Goal: Task Accomplishment & Management: Use online tool/utility

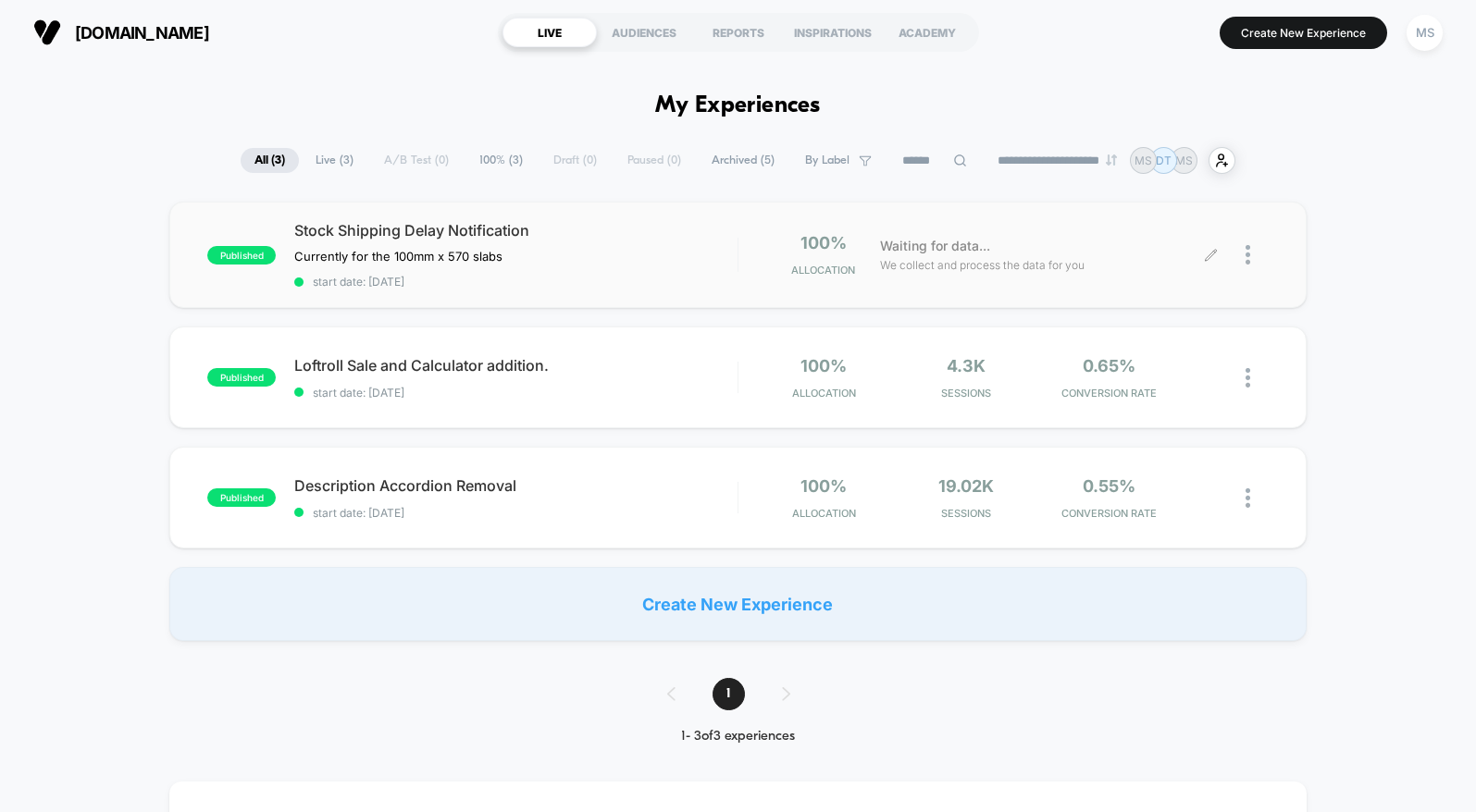
click at [1248, 242] on div at bounding box center [1257, 255] width 24 height 43
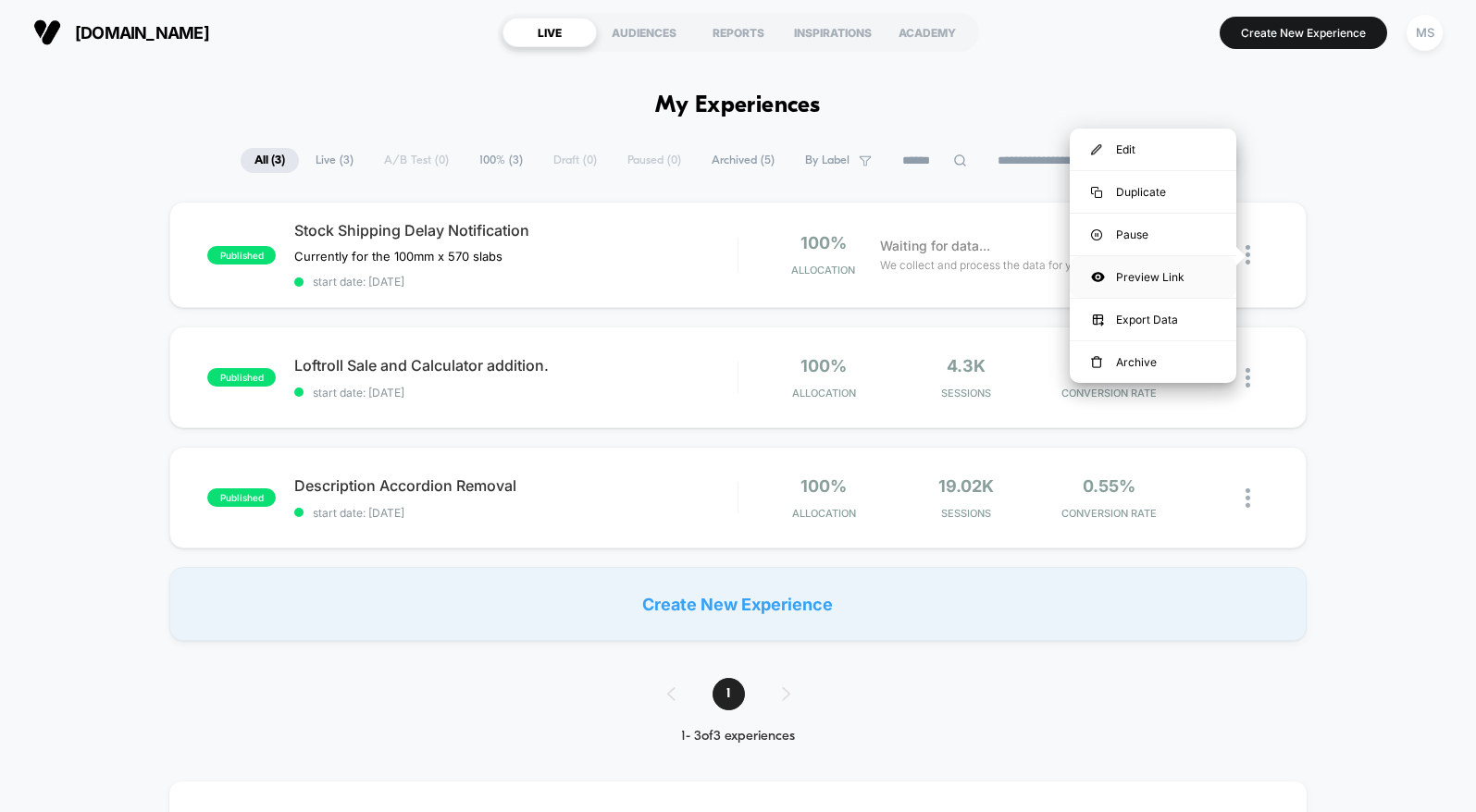
click at [1159, 286] on div "Preview Link" at bounding box center [1153, 277] width 167 height 41
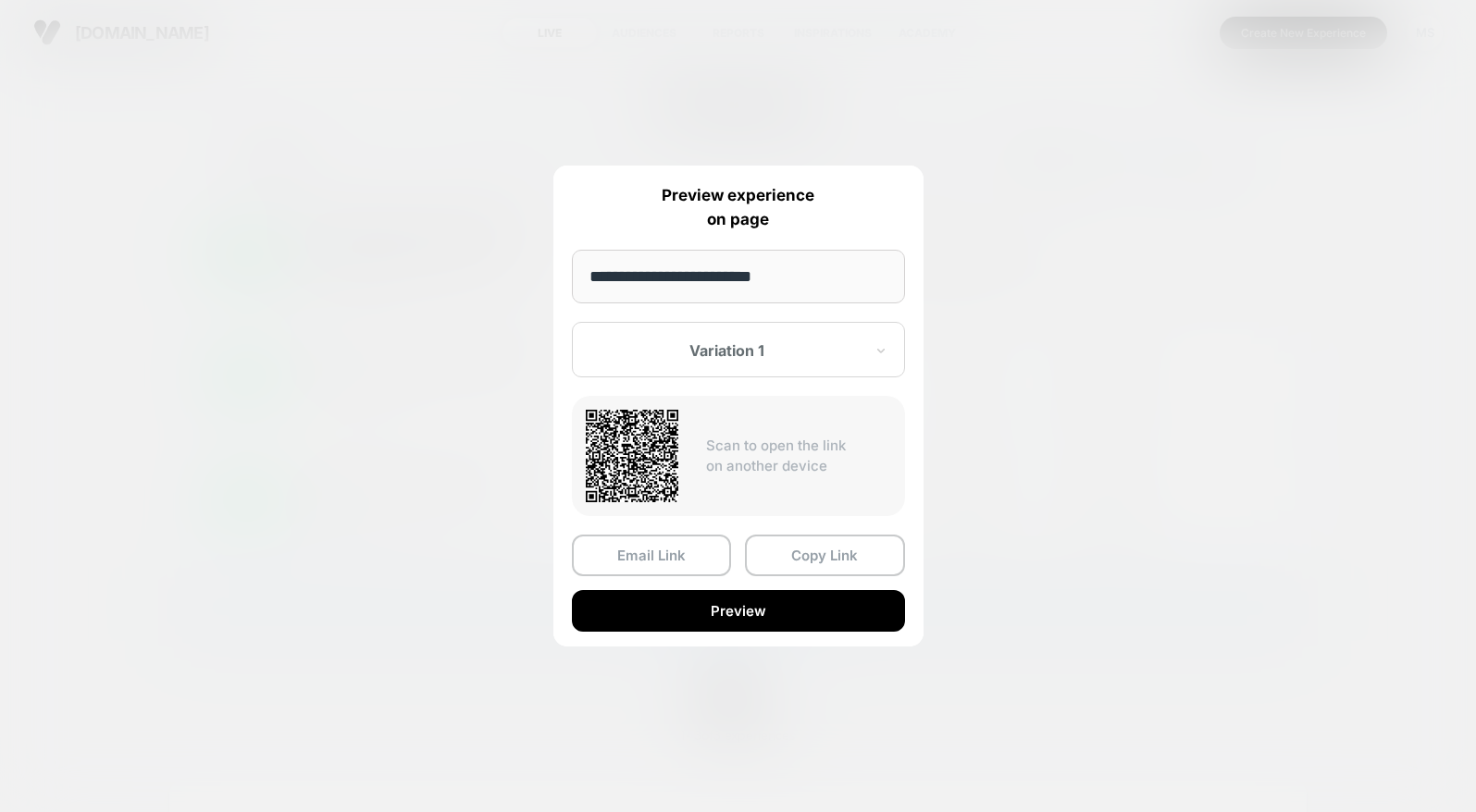
click at [758, 282] on input "**********" at bounding box center [738, 277] width 333 height 54
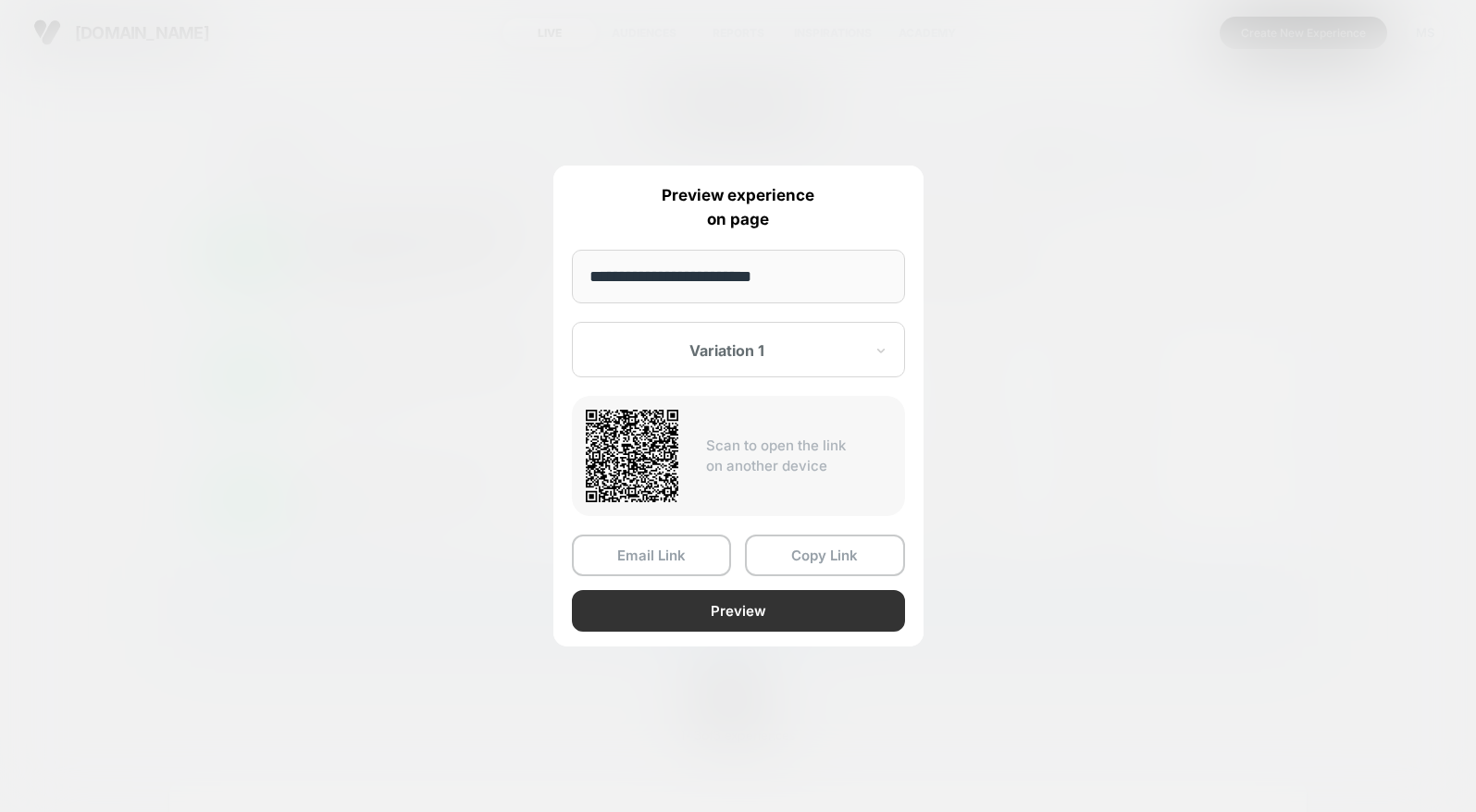
click at [755, 603] on button "Preview" at bounding box center [738, 611] width 333 height 41
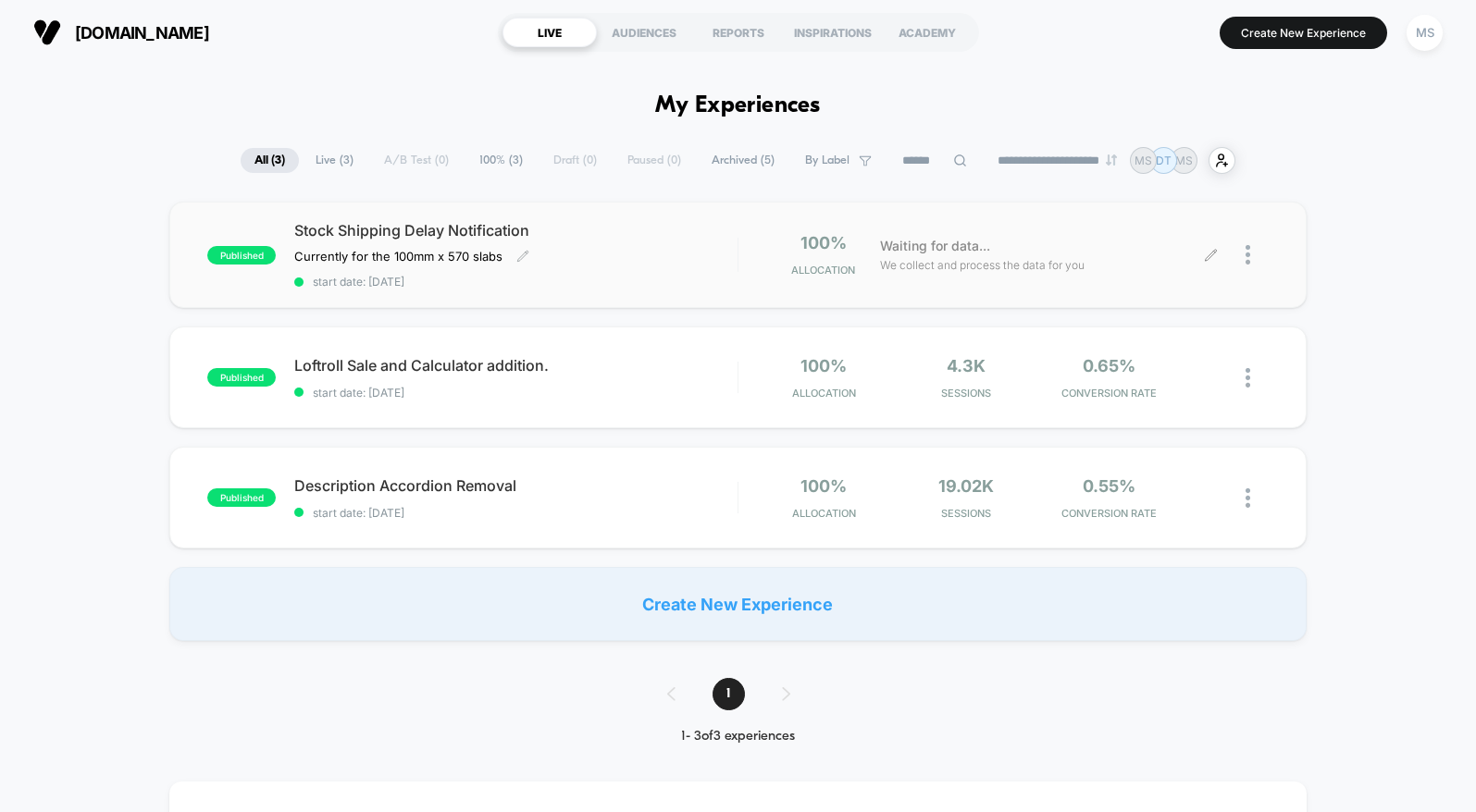
click at [469, 274] on div "Stock Shipping Delay Notification Currently for the 100mm x 570 slabs Click to …" at bounding box center [515, 255] width 442 height 68
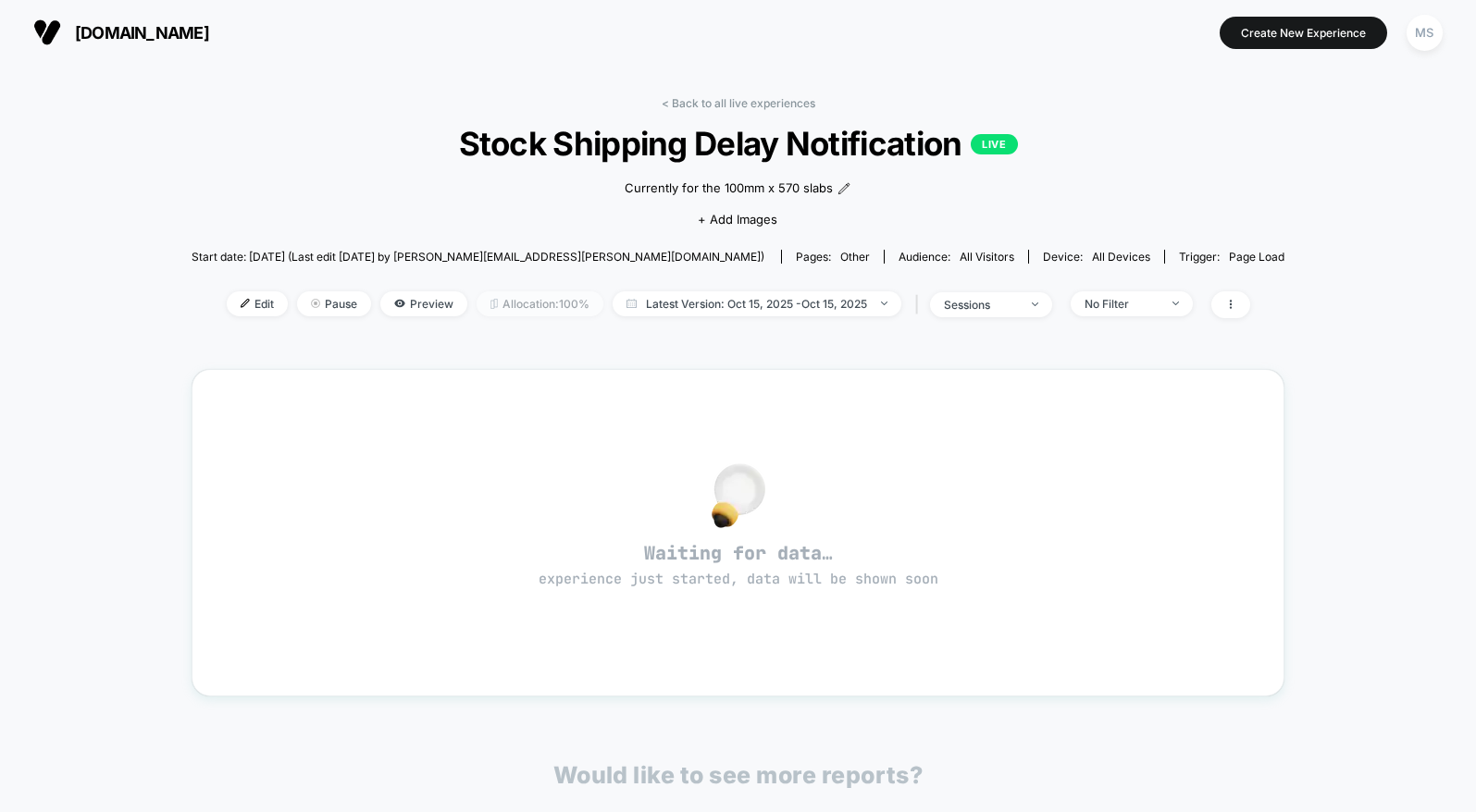
click at [511, 304] on span "Allocation: 100%" at bounding box center [539, 303] width 127 height 25
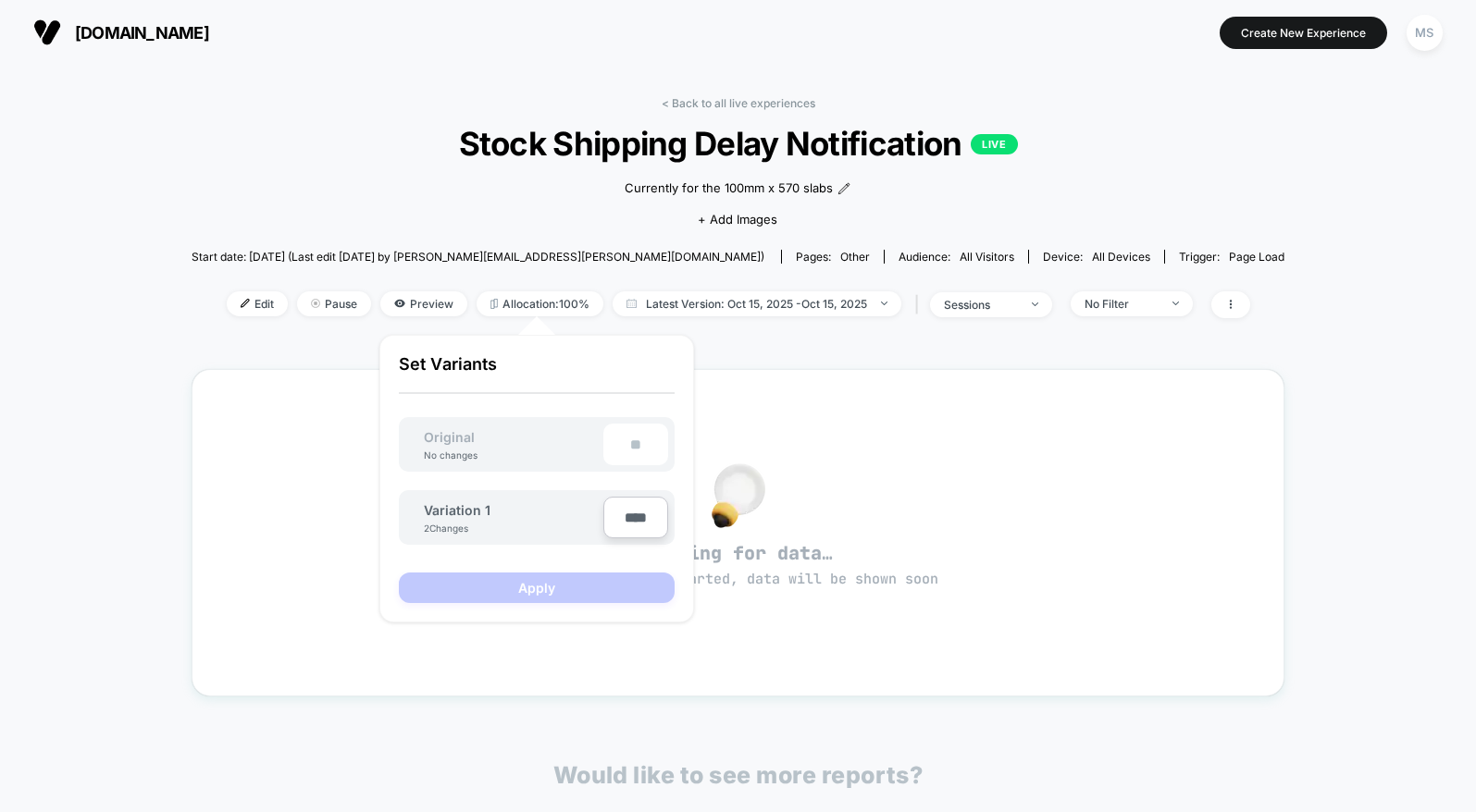
click at [640, 533] on input "****" at bounding box center [636, 518] width 65 height 41
drag, startPoint x: 350, startPoint y: 349, endPoint x: 324, endPoint y: 329, distance: 32.8
click at [352, 346] on div "< Back to all live experiences Stock Shipping Delay Notification LIVE Currently…" at bounding box center [738, 553] width 1093 height 939
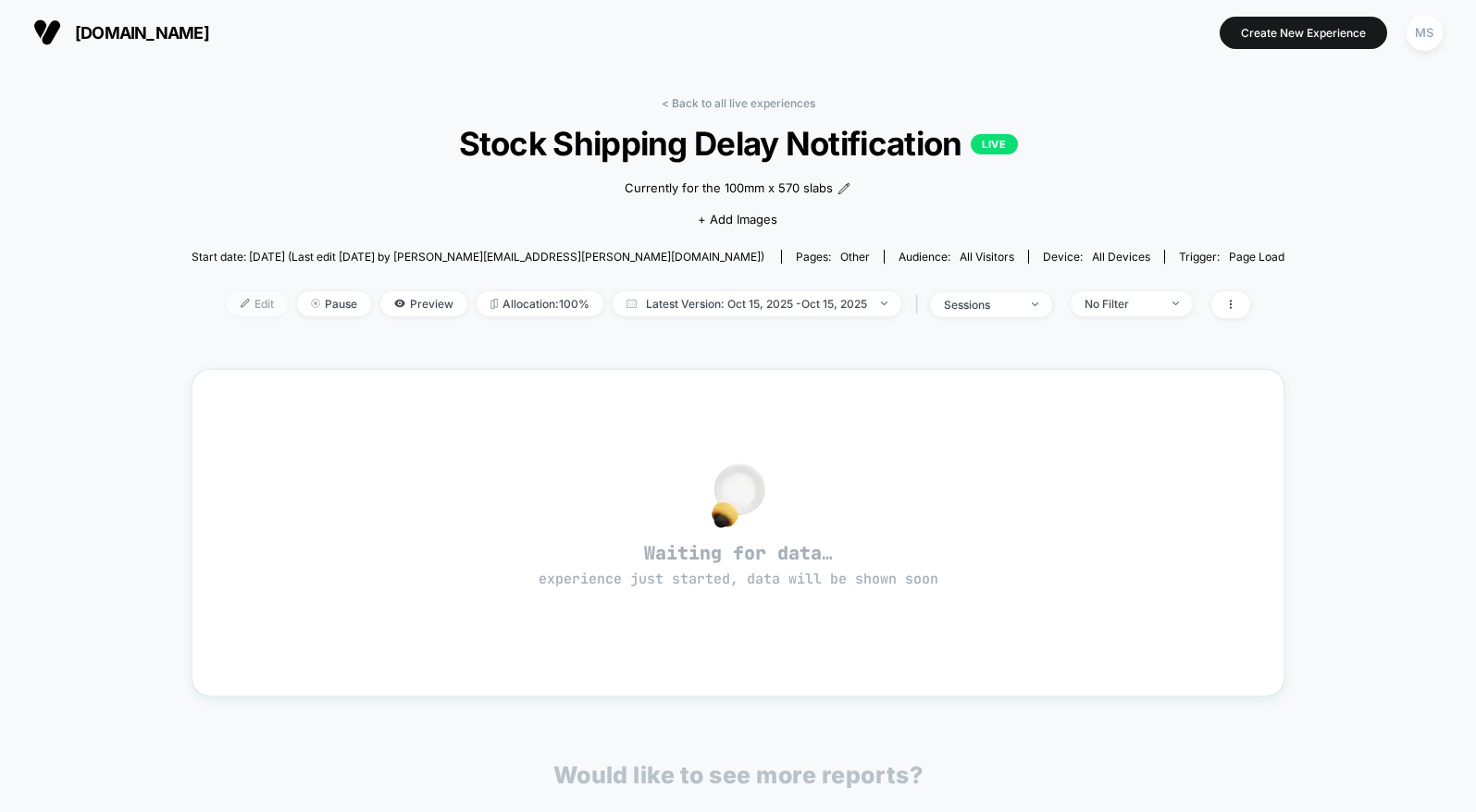
click at [267, 305] on span "Edit" at bounding box center [257, 303] width 61 height 25
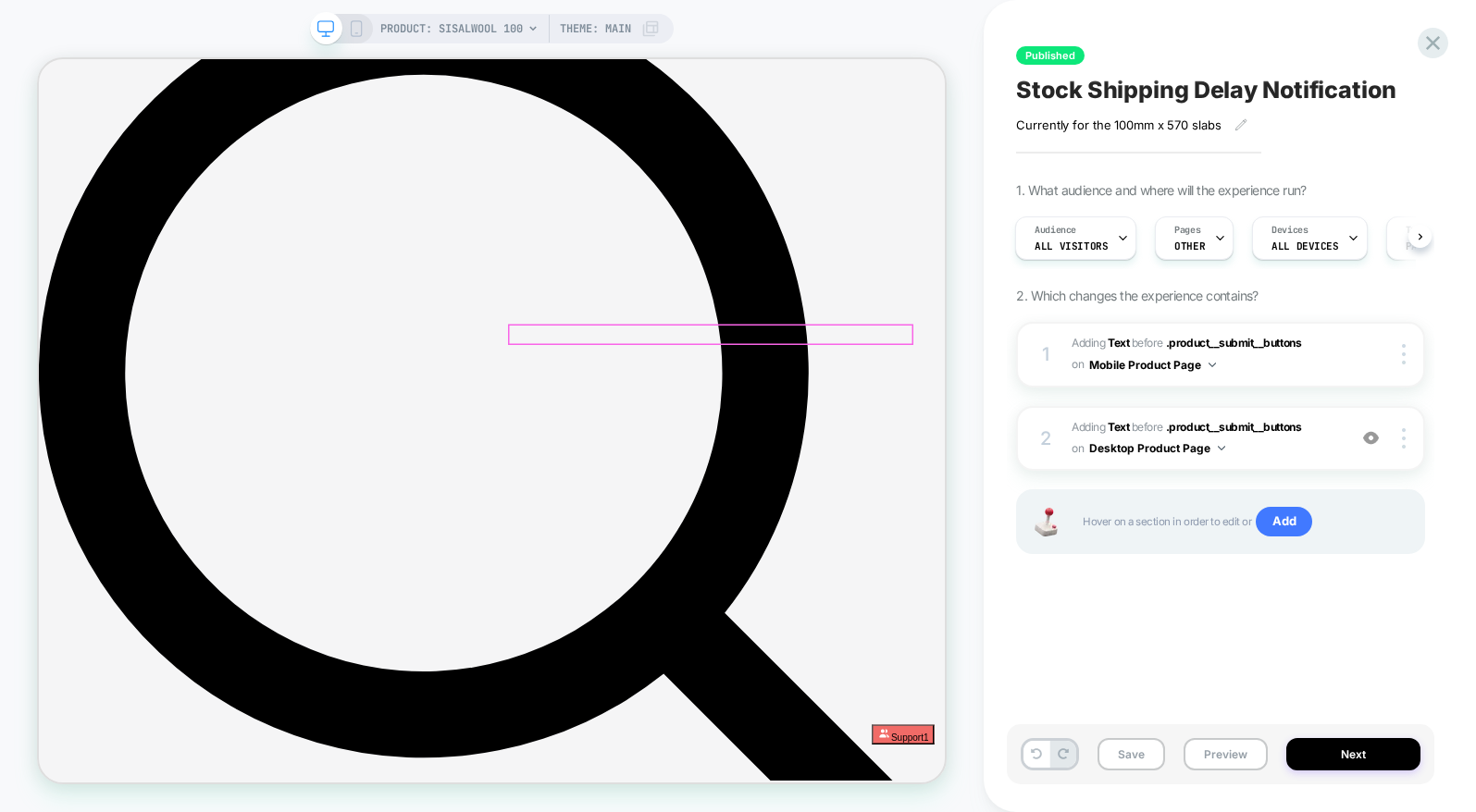
scroll to position [321, 0]
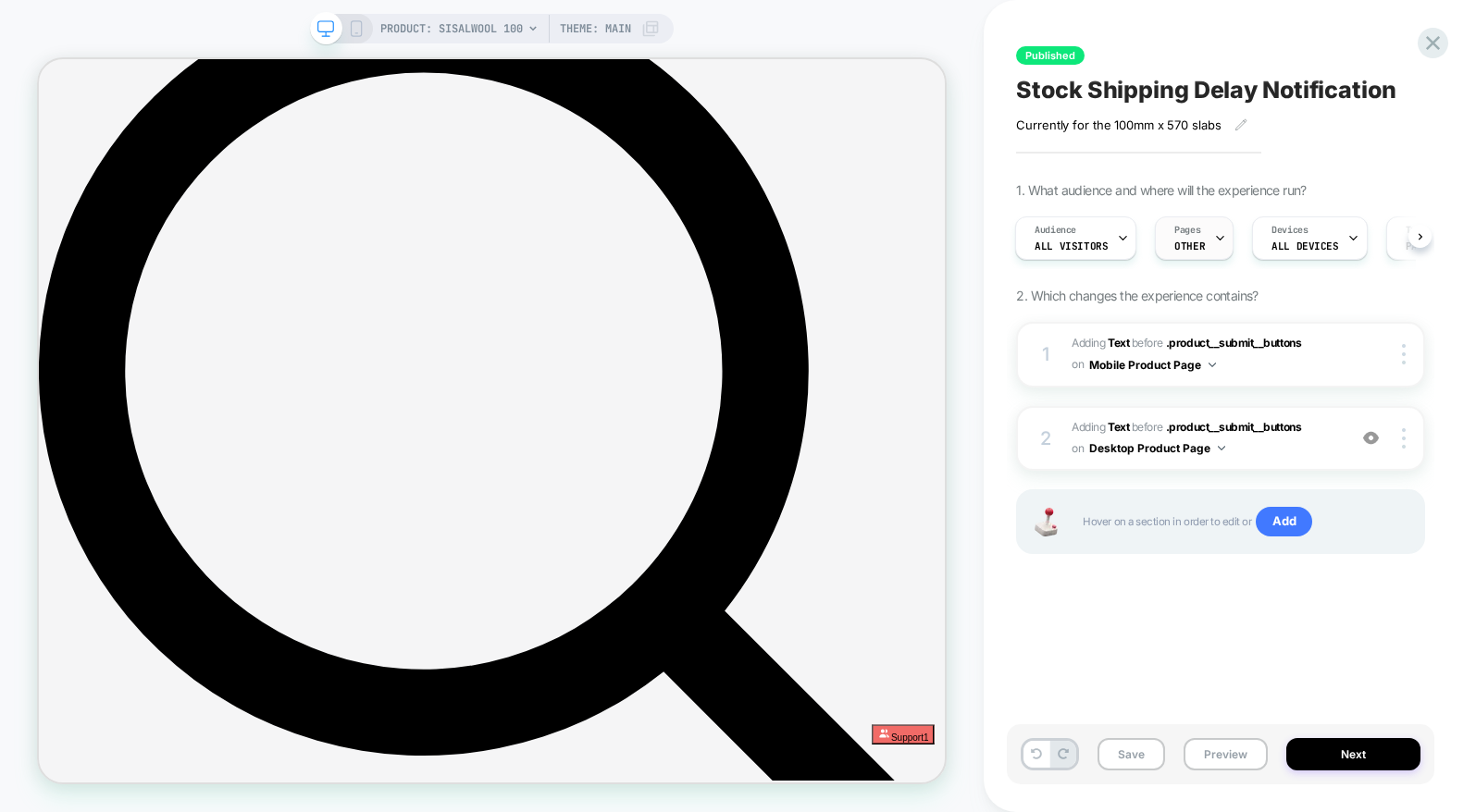
click at [1200, 238] on div "Pages OTHER" at bounding box center [1190, 238] width 68 height 41
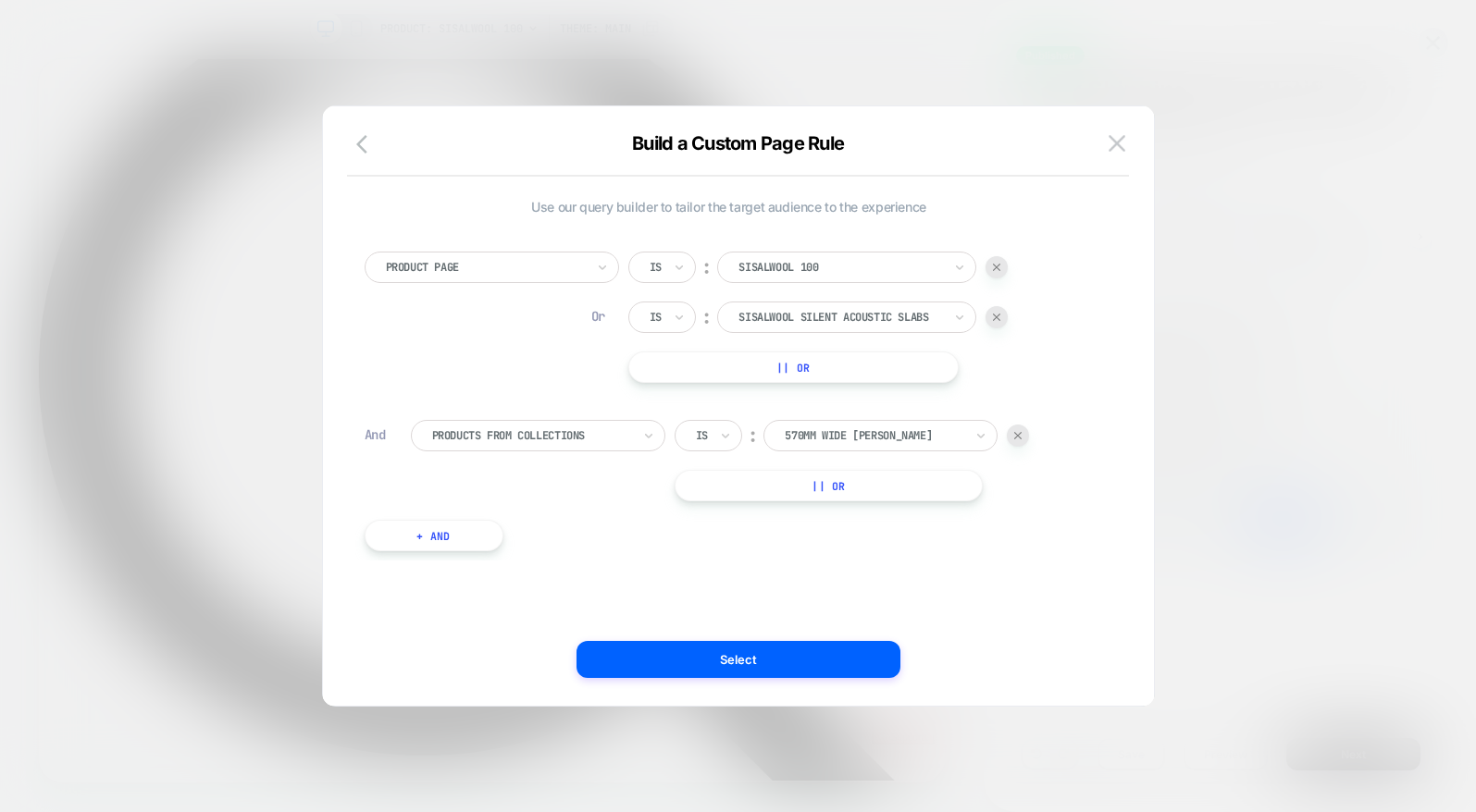
click at [665, 216] on div "Use our query builder to tailor the target audience to the experience Product P…" at bounding box center [730, 384] width 730 height 371
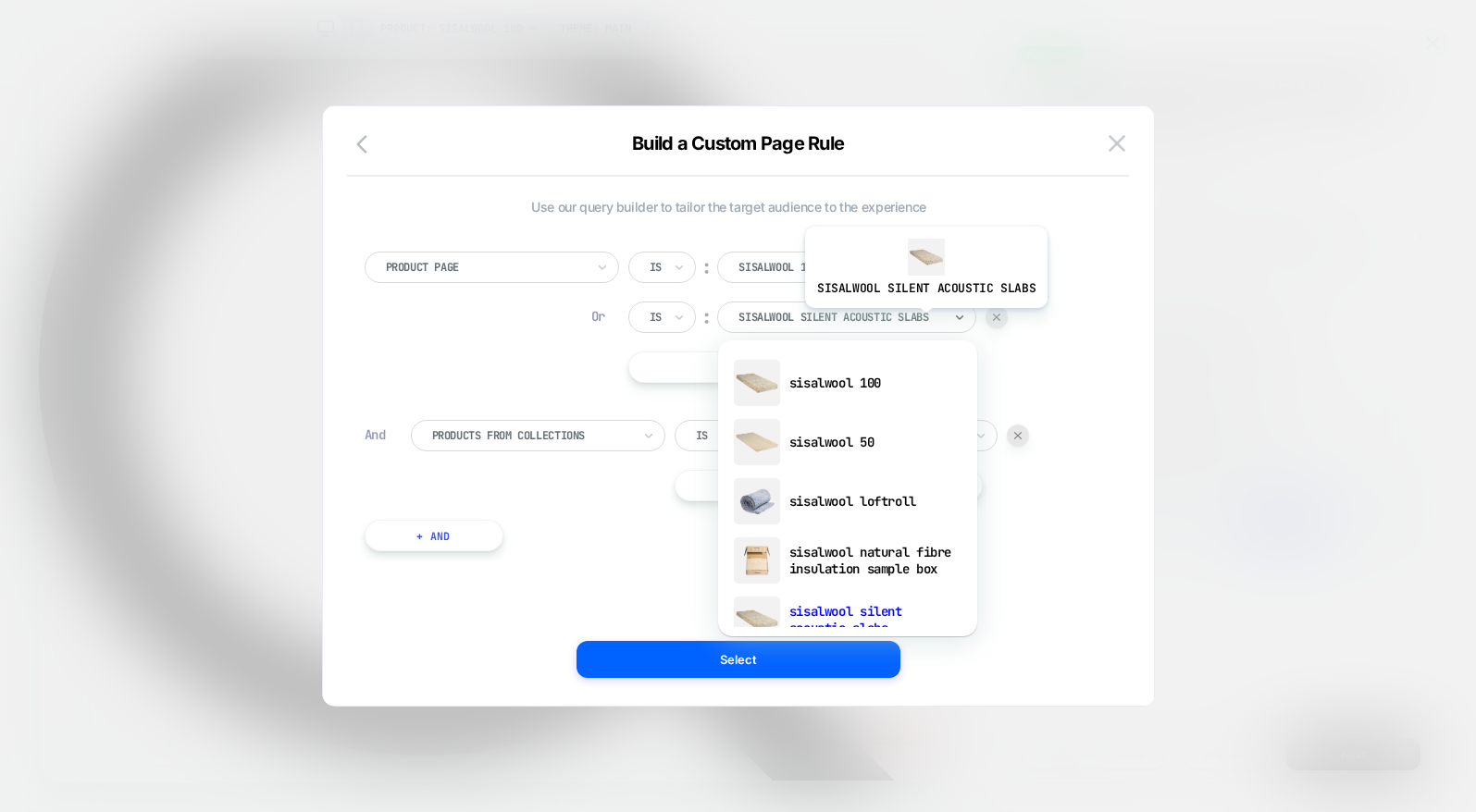
click at [924, 322] on div at bounding box center [840, 317] width 204 height 17
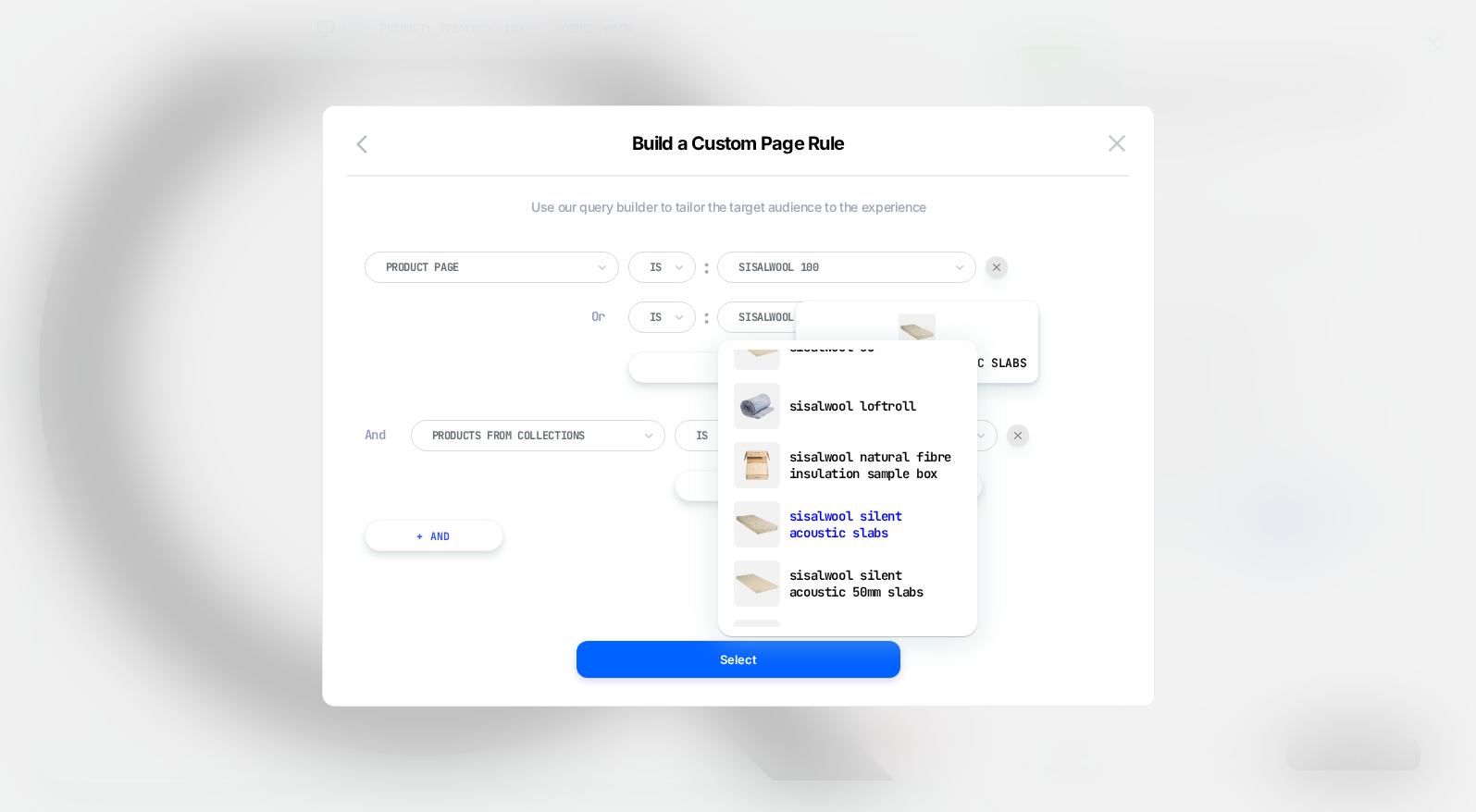
scroll to position [144, 0]
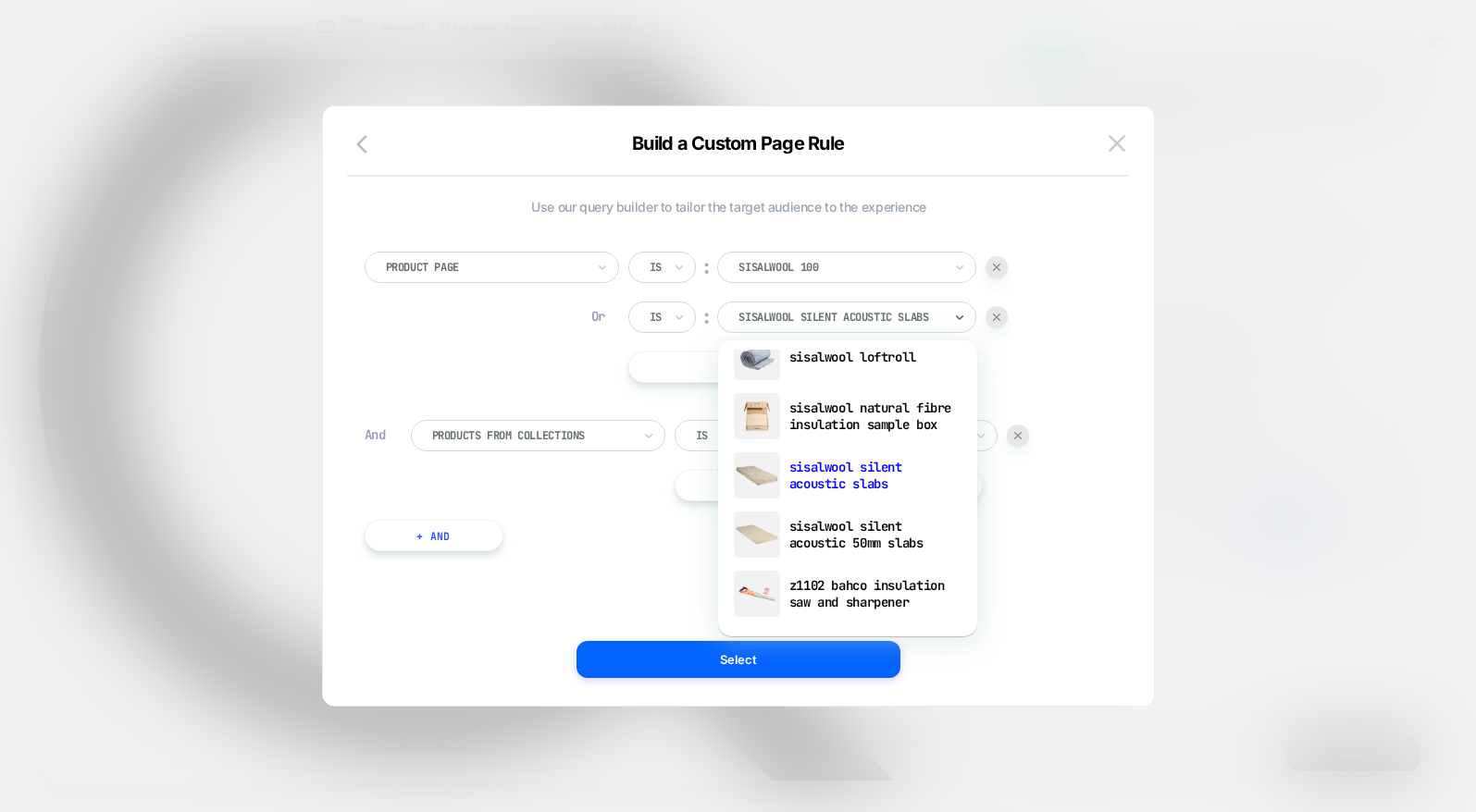
click at [1204, 399] on div at bounding box center [738, 406] width 1476 height 812
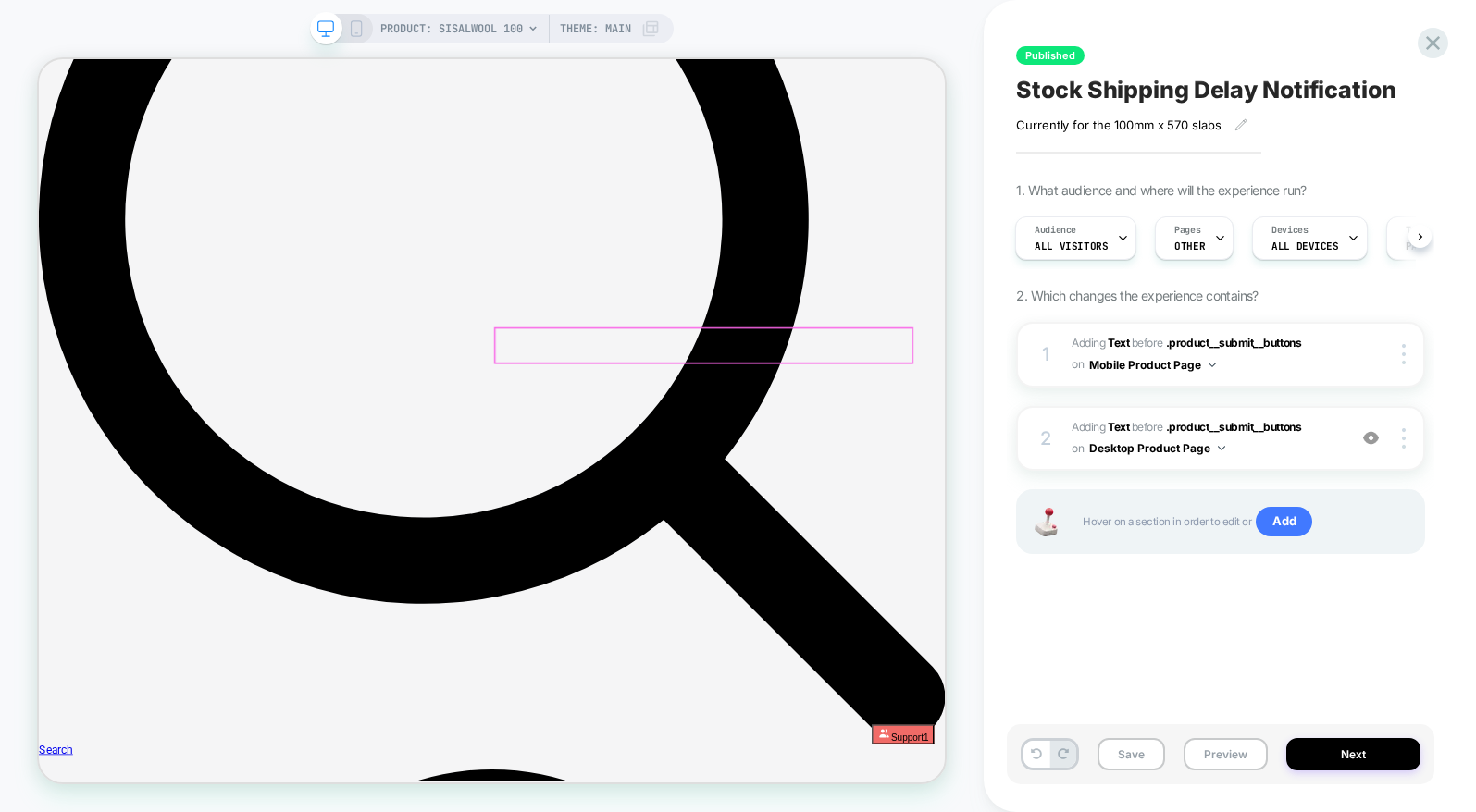
scroll to position [527, 0]
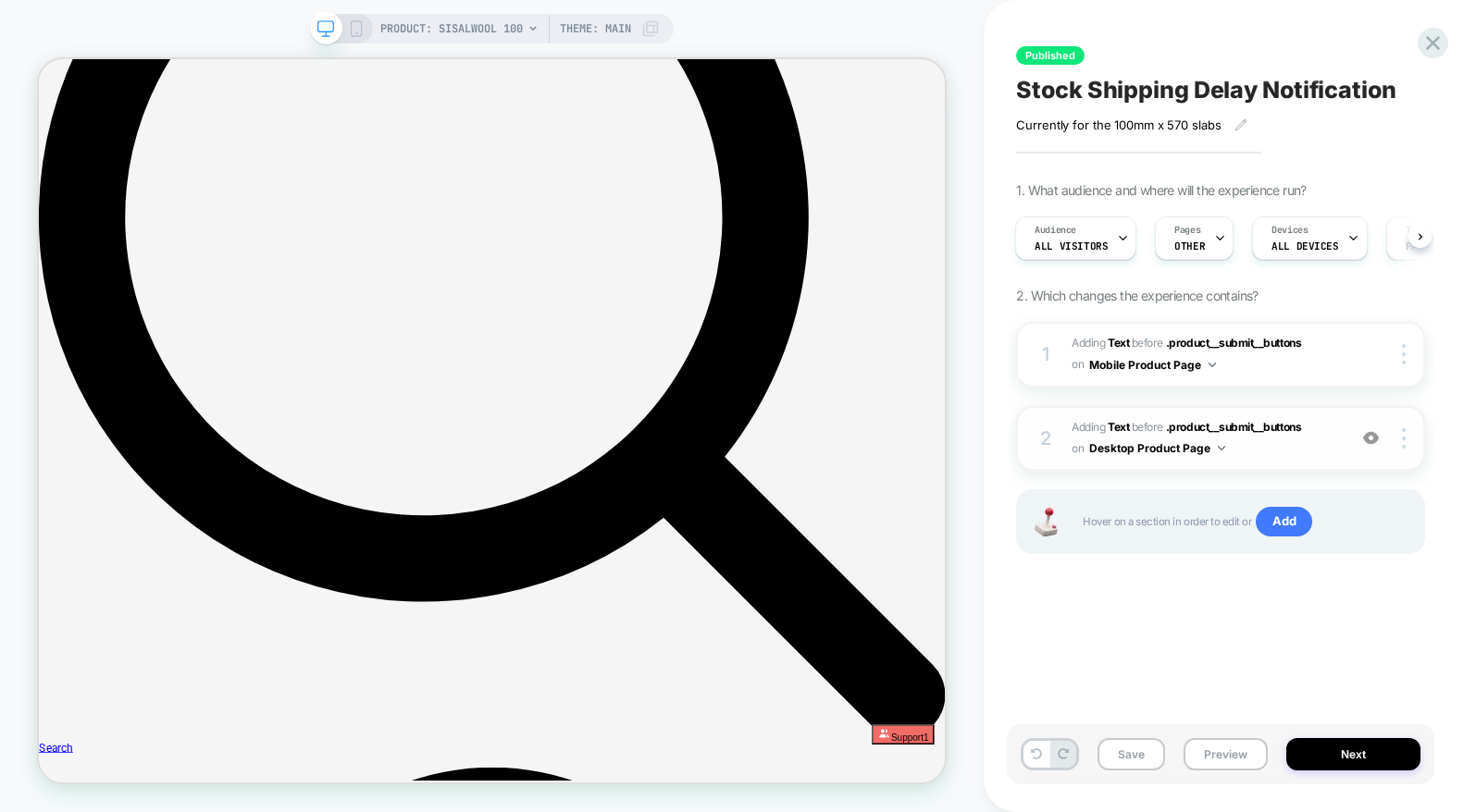
click at [1373, 435] on img at bounding box center [1371, 438] width 16 height 16
click at [1348, 366] on div "1 #_loomi_addon_1760524444828 Adding Text BEFORE .product__submit__buttons .pro…" at bounding box center [1220, 354] width 409 height 66
click at [354, 25] on icon at bounding box center [356, 28] width 17 height 17
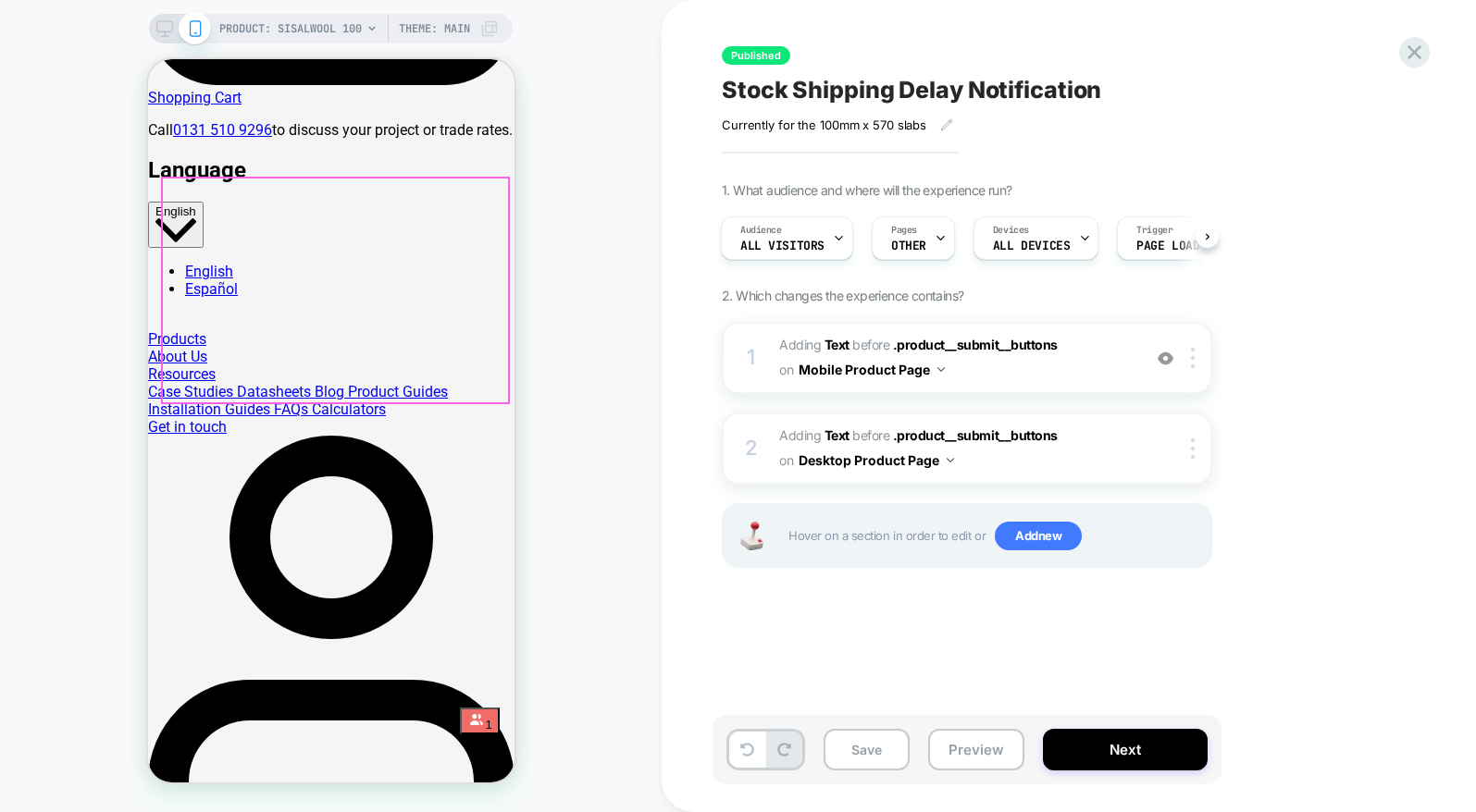
scroll to position [1537, 0]
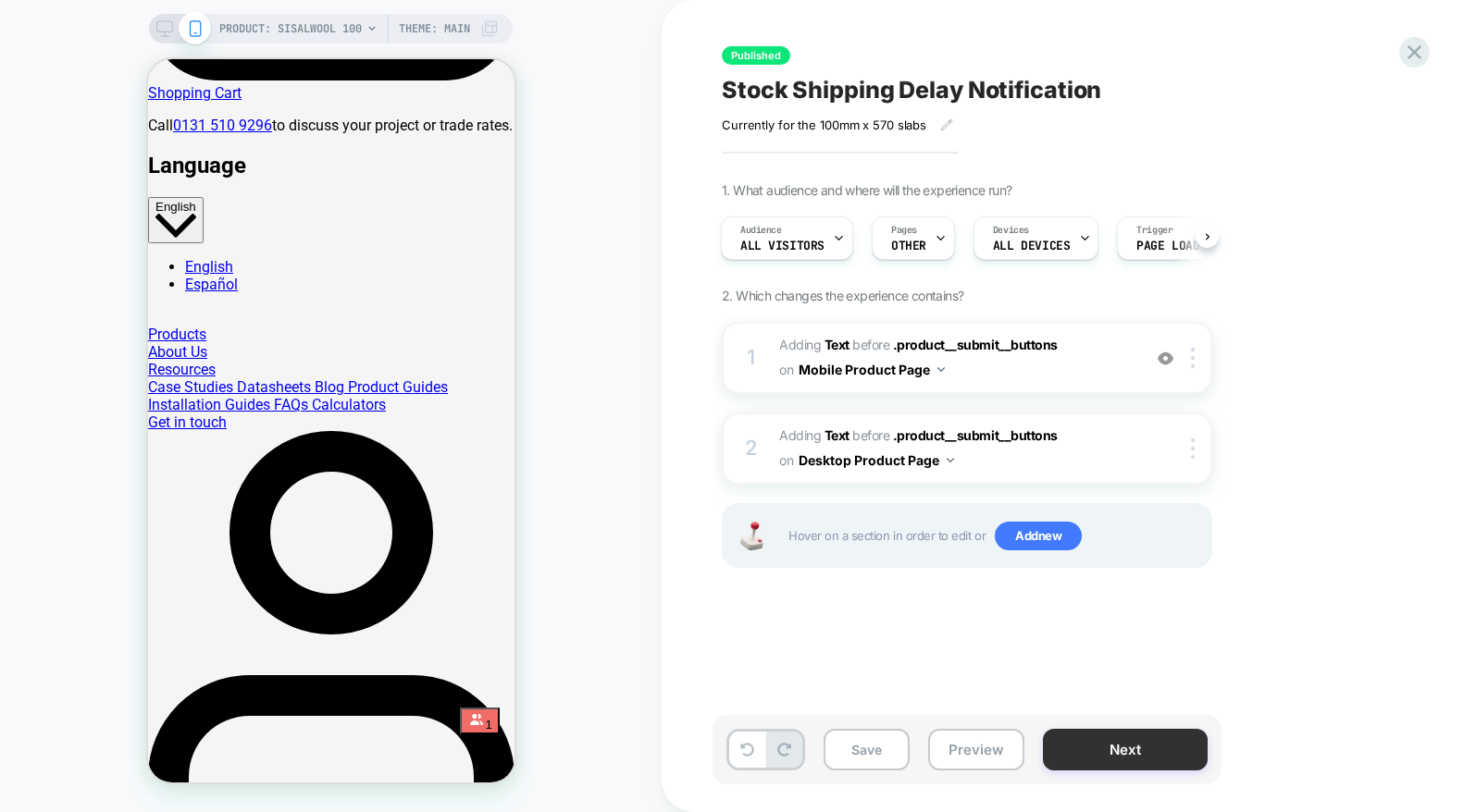
click at [1118, 759] on button "Next" at bounding box center [1125, 750] width 165 height 41
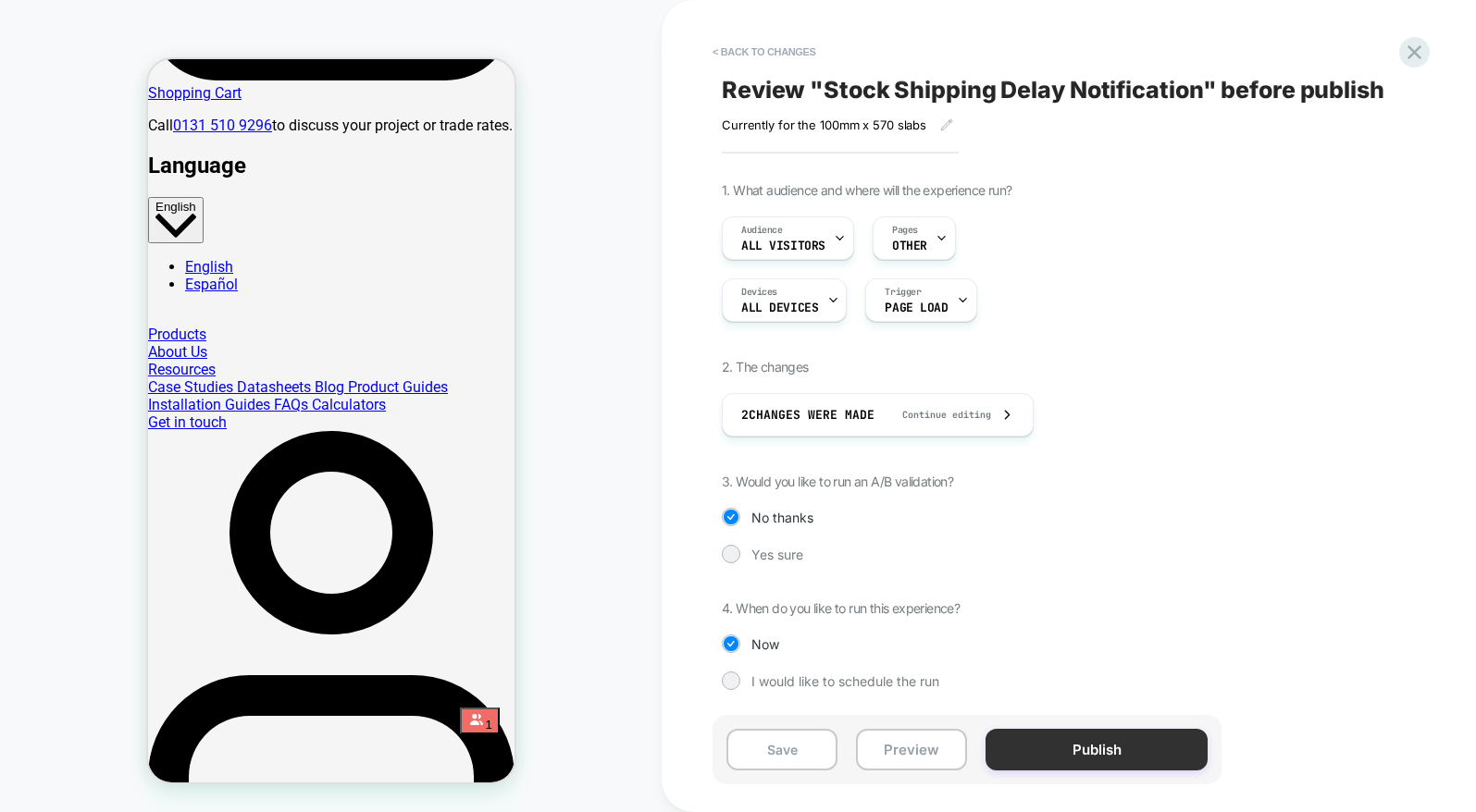
click at [1112, 756] on button "Publish" at bounding box center [1096, 750] width 222 height 41
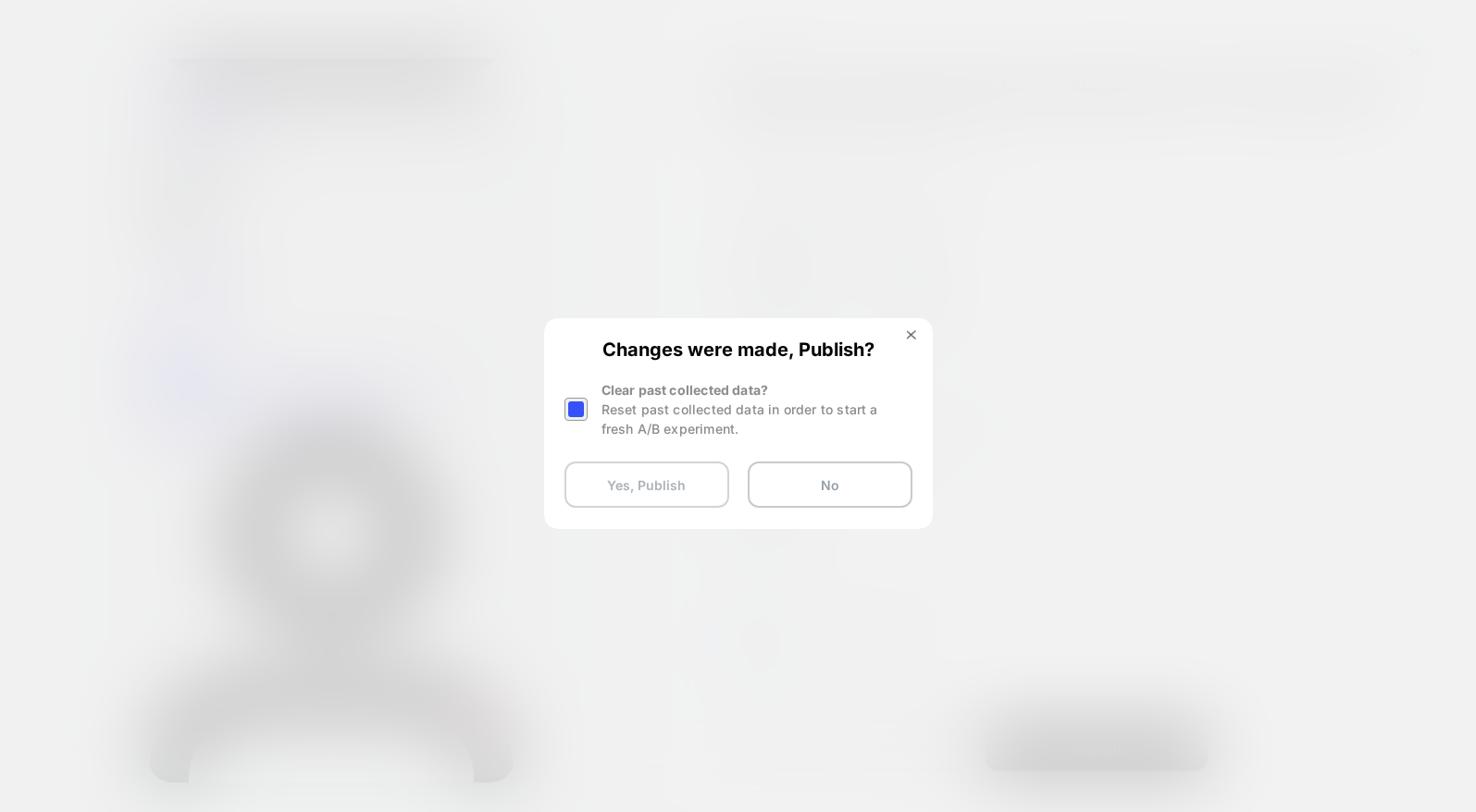
click at [659, 472] on button "Yes, Publish" at bounding box center [647, 484] width 165 height 46
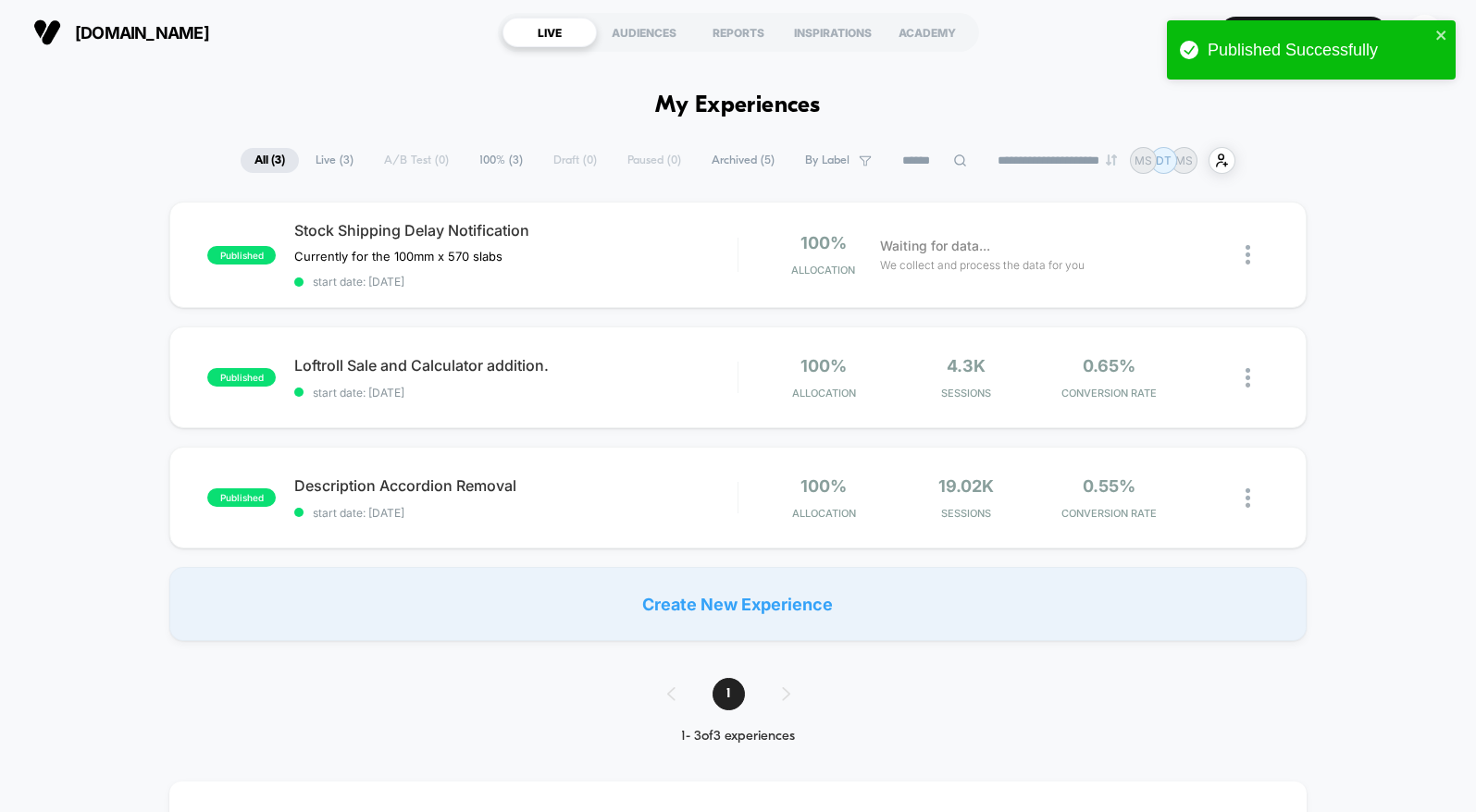
click at [1322, 229] on div "published Stock Shipping Delay Notification Currently for the 100mm x 570 slabs…" at bounding box center [738, 422] width 1476 height 439
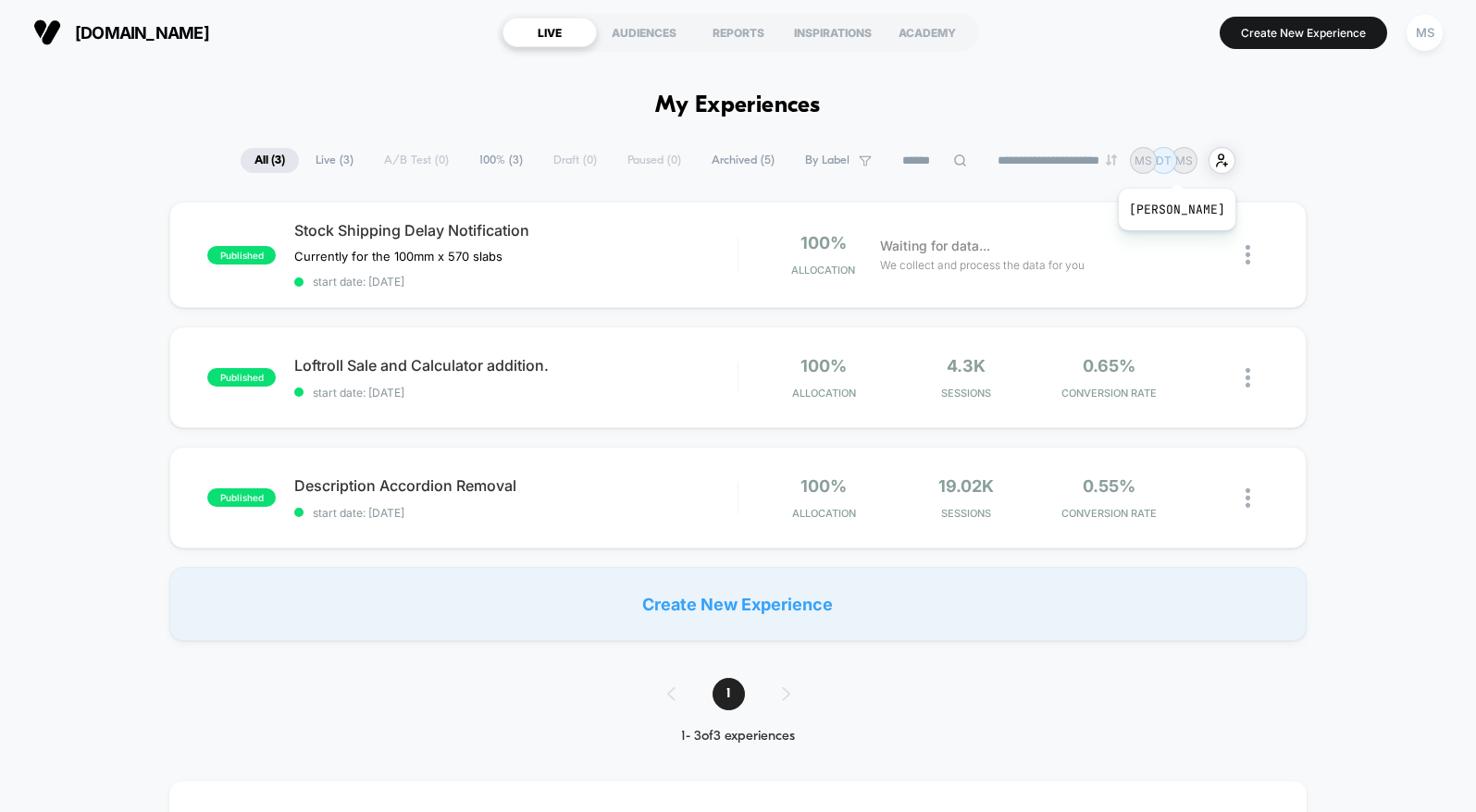
click at [1172, 166] on p "DT" at bounding box center [1164, 161] width 16 height 14
